Goal: Transaction & Acquisition: Purchase product/service

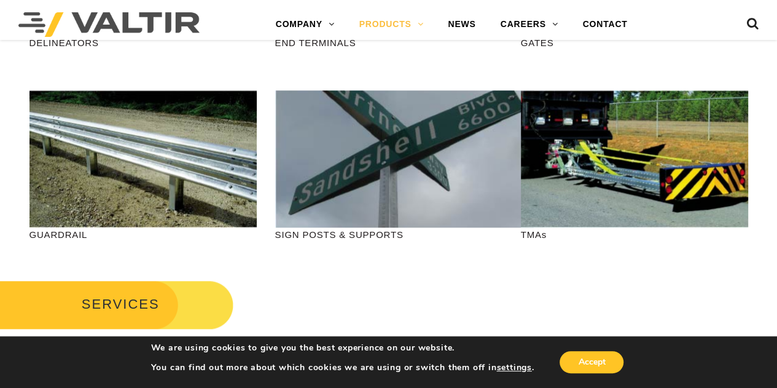
scroll to position [430, 0]
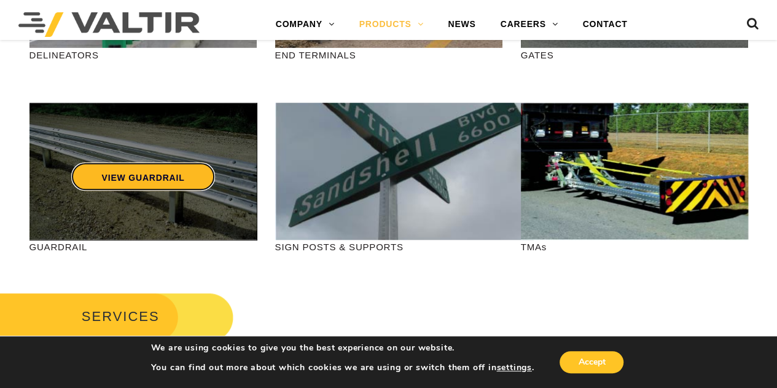
click at [144, 177] on link "VIEW GUARDRAIL" at bounding box center [143, 176] width 144 height 28
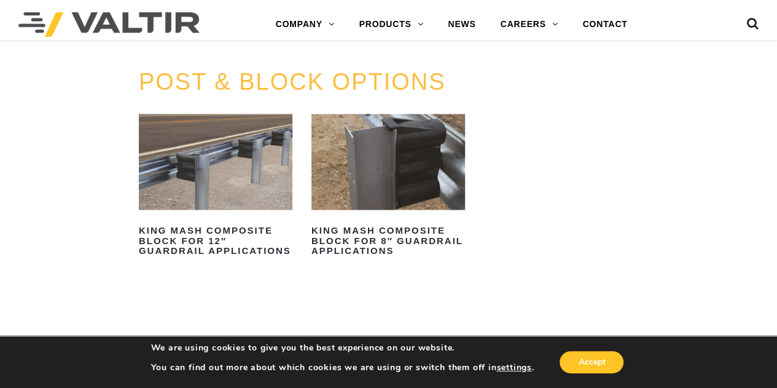
scroll to position [1044, 0]
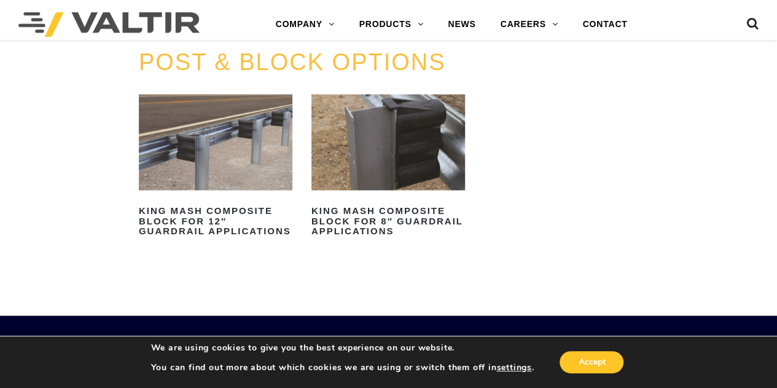
click at [349, 147] on img at bounding box center [388, 142] width 154 height 96
